Goal: Task Accomplishment & Management: Manage account settings

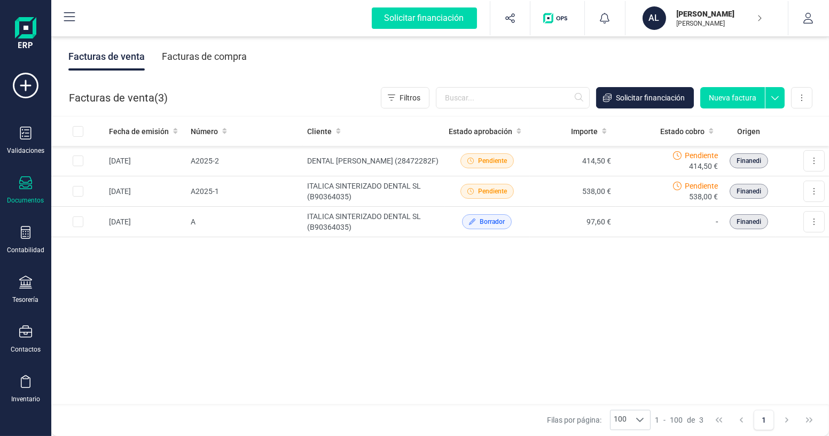
click at [25, 187] on icon at bounding box center [25, 182] width 13 height 13
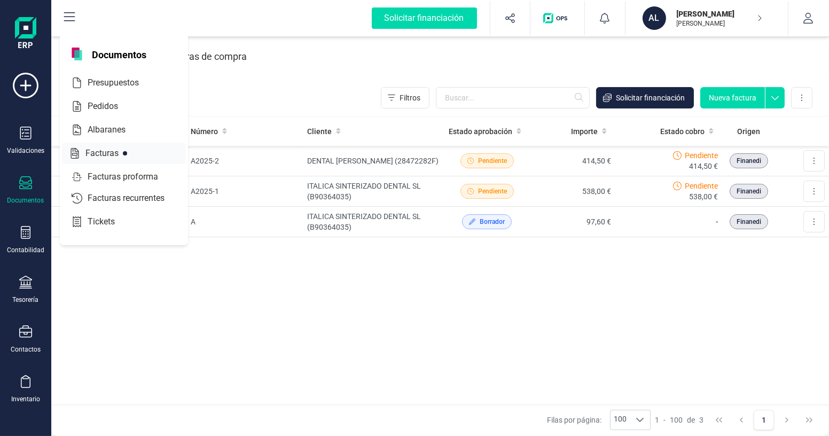
click at [93, 152] on span "Facturas" at bounding box center [109, 153] width 57 height 13
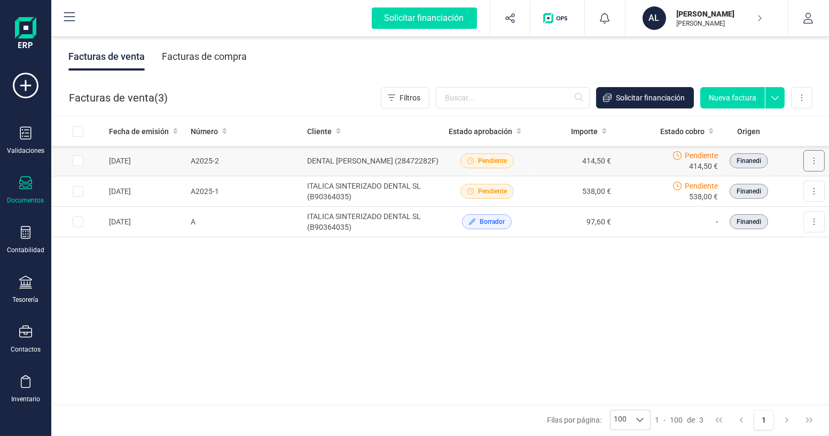
click at [822, 160] on button at bounding box center [813, 160] width 21 height 21
click at [763, 230] on span "Marcar como cobrada" at bounding box center [768, 230] width 74 height 11
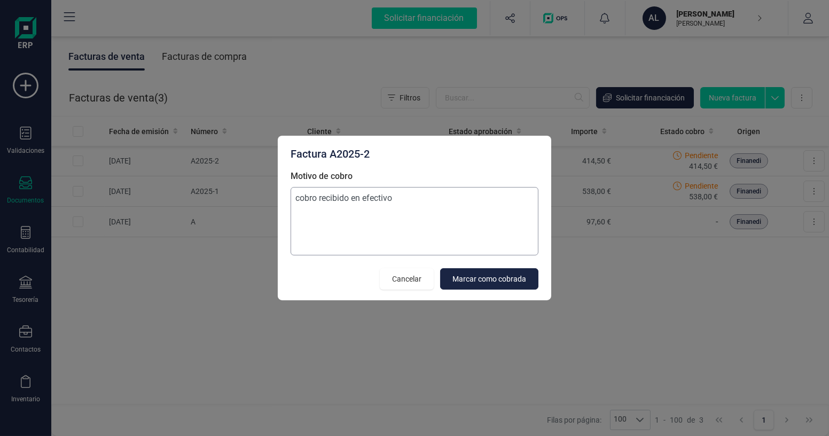
click at [299, 199] on textarea "cobro recibido en efectivo" at bounding box center [415, 221] width 248 height 68
type textarea "Cobro recibido en efectivo"
click at [470, 283] on span "Marcar como cobrada" at bounding box center [489, 278] width 74 height 11
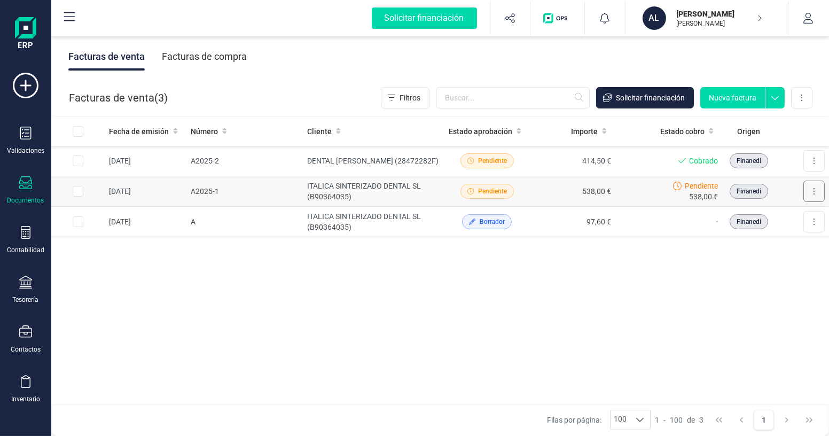
click at [810, 193] on button at bounding box center [813, 191] width 21 height 21
click at [769, 261] on span "Marcar como cobrada" at bounding box center [768, 261] width 74 height 11
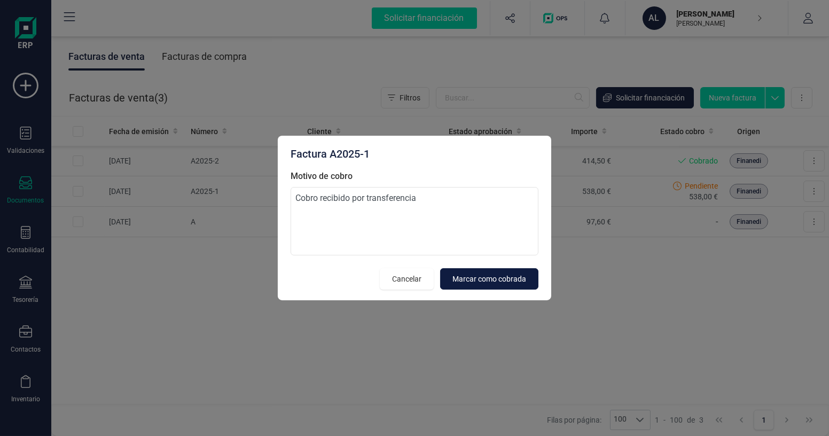
type textarea "Cobro recibido por transferencia"
click at [482, 286] on button "Marcar como cobrada" at bounding box center [489, 278] width 98 height 21
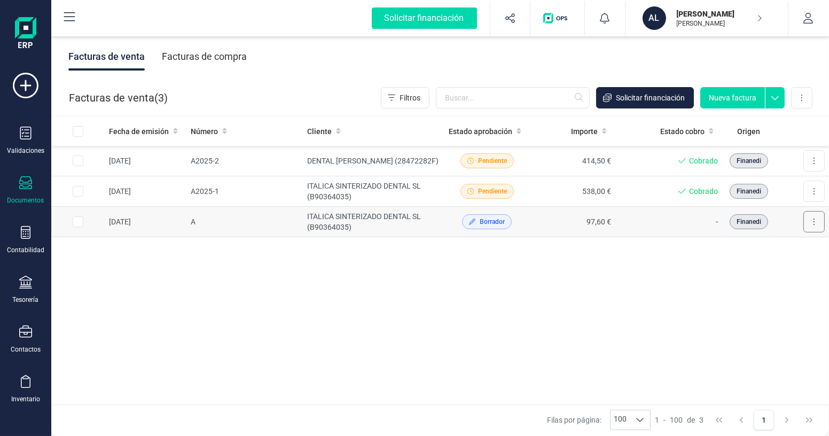
click at [818, 222] on button at bounding box center [813, 221] width 21 height 21
click at [801, 267] on button "Editar borrador" at bounding box center [773, 269] width 101 height 21
click at [476, 222] on span "Borrador" at bounding box center [487, 221] width 50 height 15
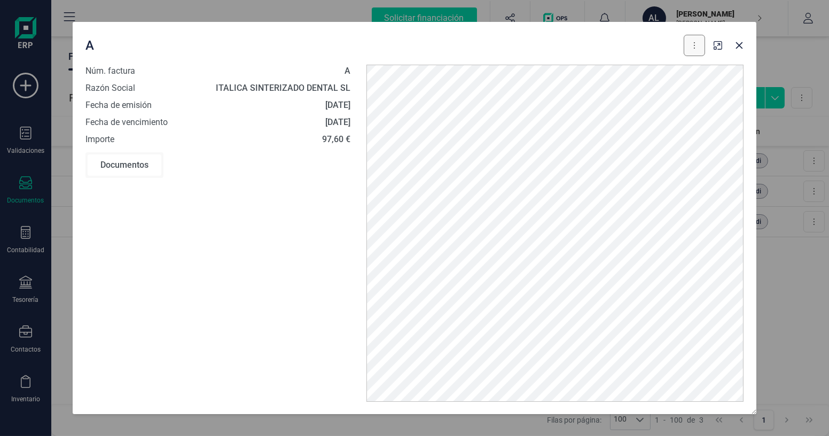
click at [698, 48] on button at bounding box center [694, 45] width 21 height 21
click at [742, 46] on icon "button" at bounding box center [739, 45] width 9 height 9
